Goal: Check status: Check status

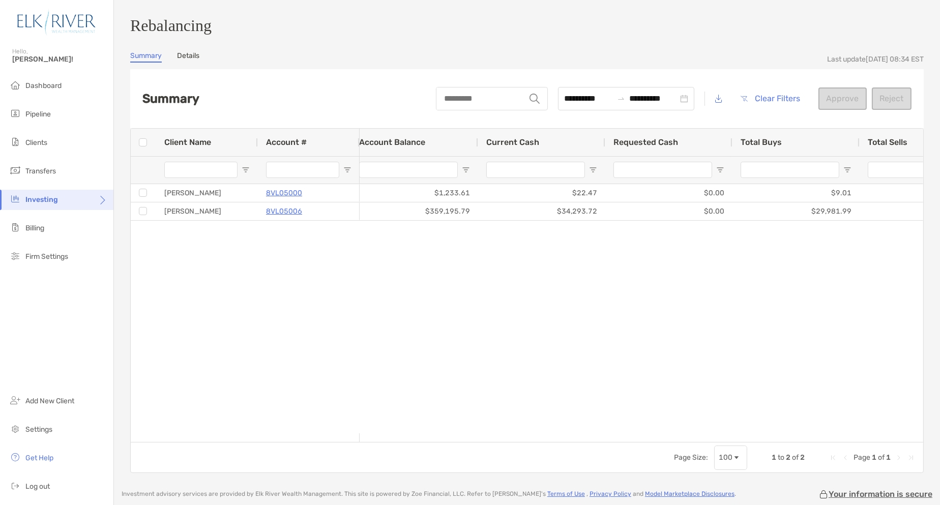
scroll to position [0, 281]
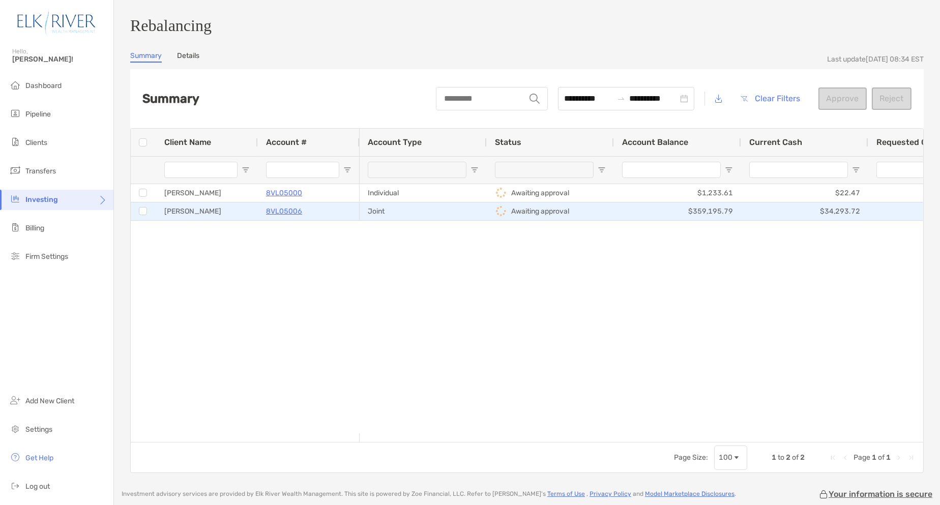
click at [269, 218] on p "8VL05006" at bounding box center [284, 211] width 36 height 13
click at [290, 218] on p "8VL05006" at bounding box center [284, 211] width 36 height 13
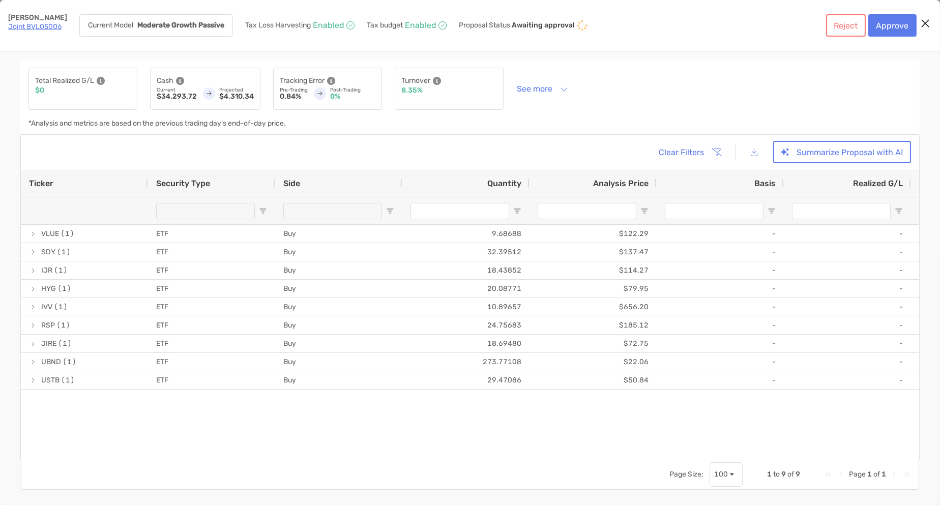
click at [925, 25] on icon "Close modal" at bounding box center [925, 23] width 9 height 12
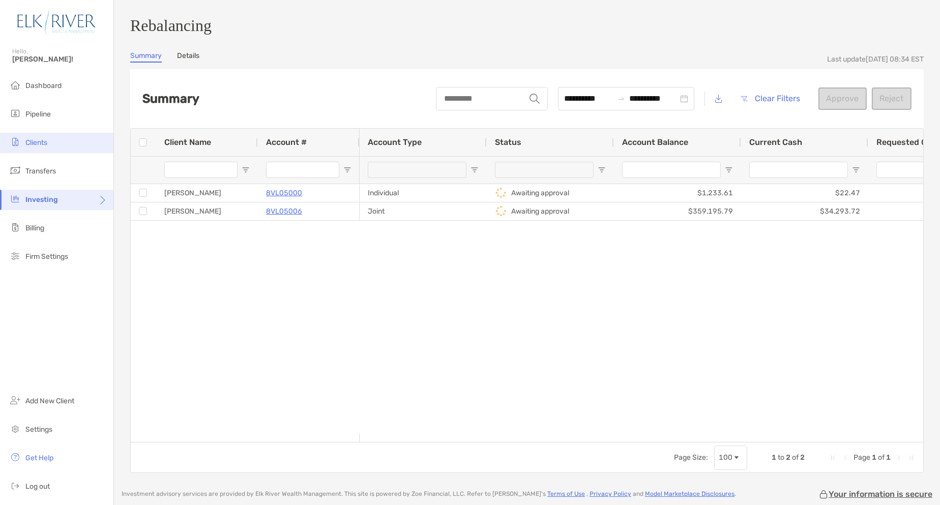
click at [52, 147] on li "Clients" at bounding box center [56, 143] width 113 height 20
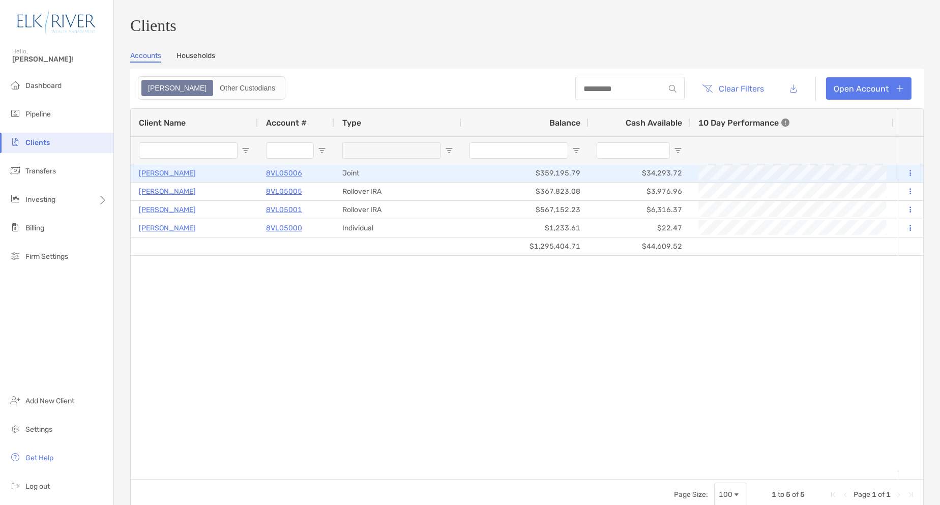
click at [283, 178] on p "8VL05006" at bounding box center [284, 173] width 36 height 13
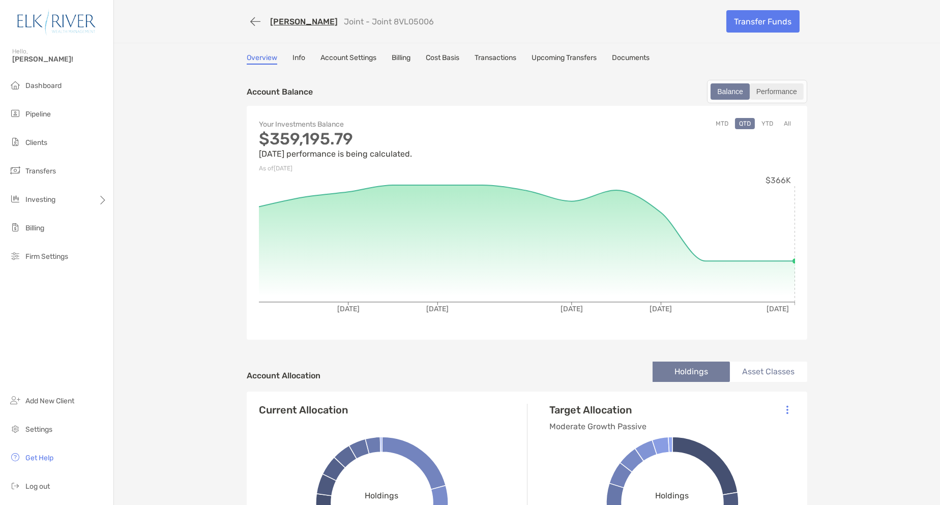
click at [771, 94] on div "Performance" at bounding box center [777, 91] width 52 height 14
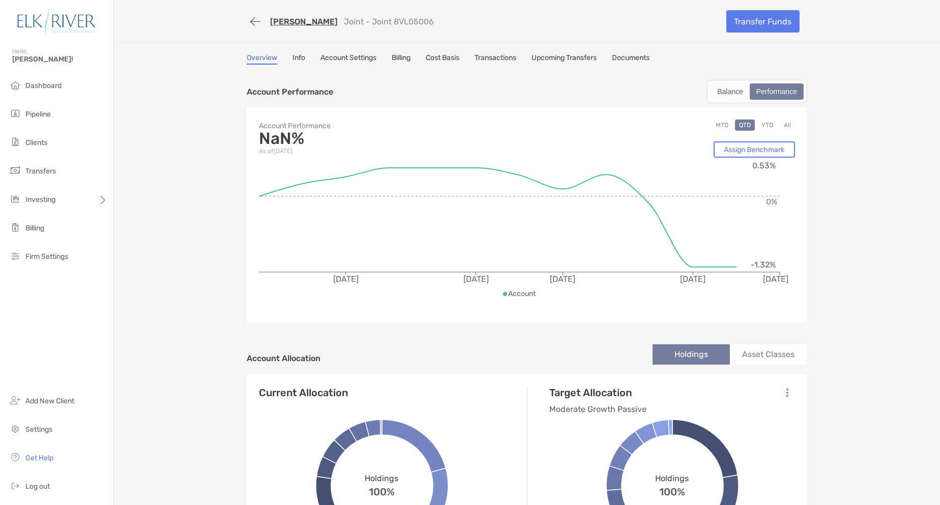
click at [761, 121] on button "YTD" at bounding box center [768, 125] width 20 height 11
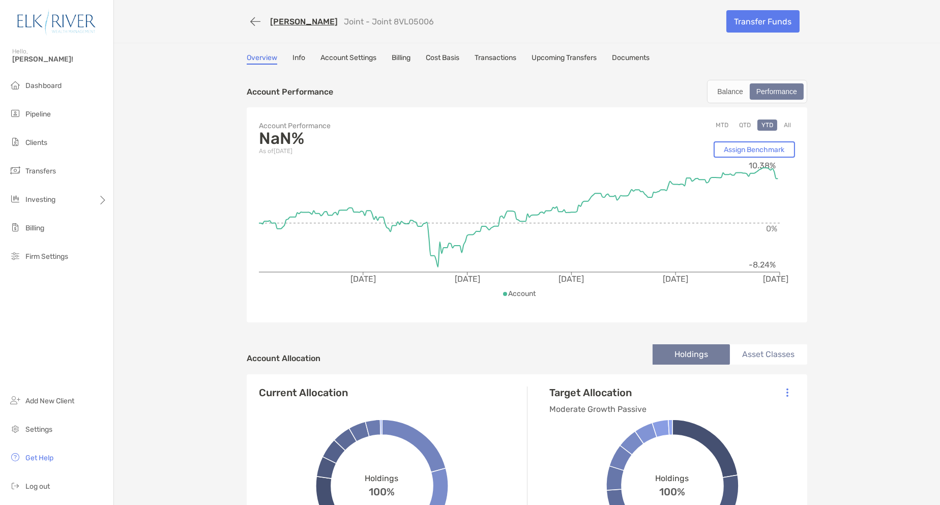
click at [782, 126] on button "All" at bounding box center [787, 125] width 15 height 11
